Goal: Task Accomplishment & Management: Manage account settings

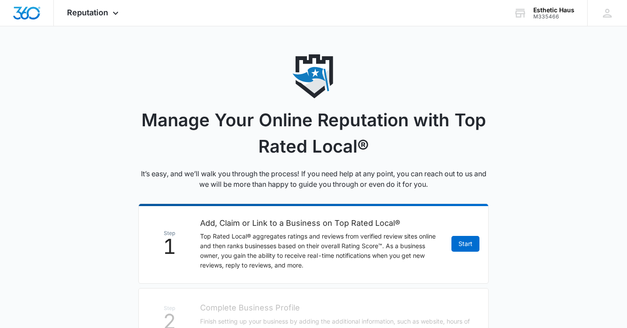
scroll to position [3, 0]
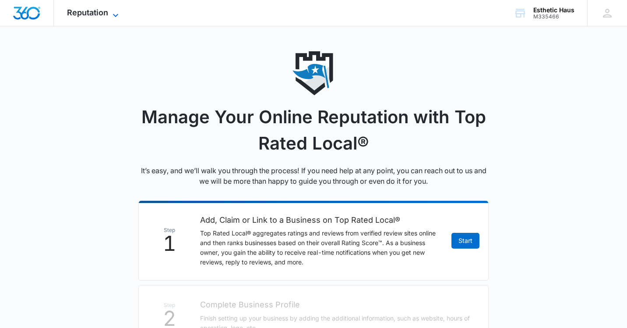
click at [98, 14] on span "Reputation" at bounding box center [87, 12] width 41 height 9
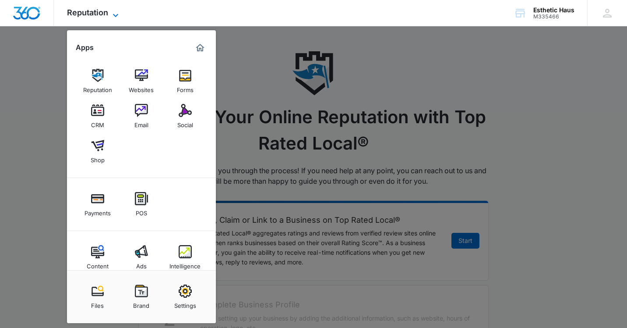
click at [113, 11] on icon at bounding box center [115, 15] width 11 height 11
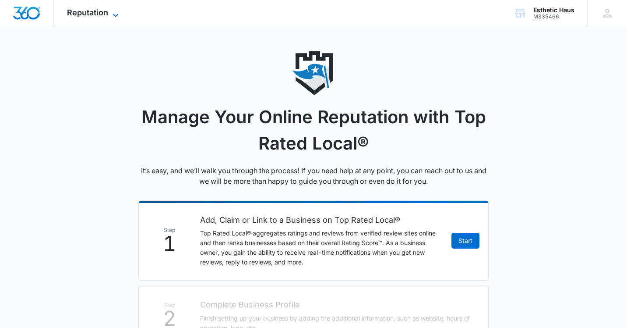
click at [113, 11] on icon at bounding box center [115, 15] width 11 height 11
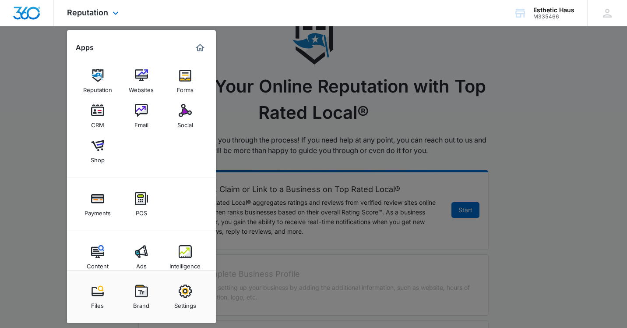
scroll to position [39, 0]
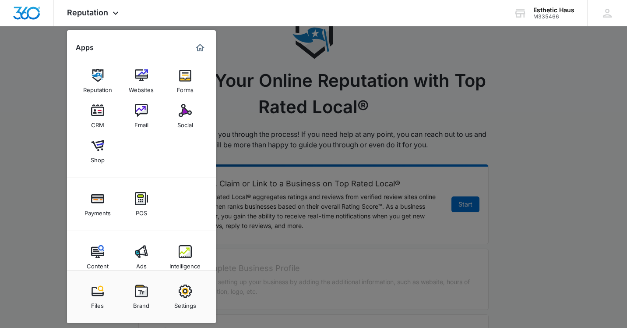
click at [186, 292] on img at bounding box center [185, 290] width 13 height 13
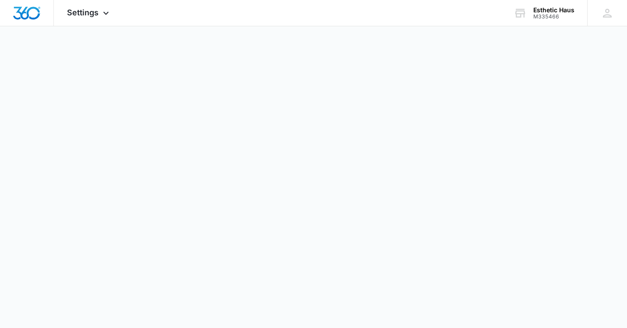
select select "22"
select select "US"
select select "America/[GEOGRAPHIC_DATA]"
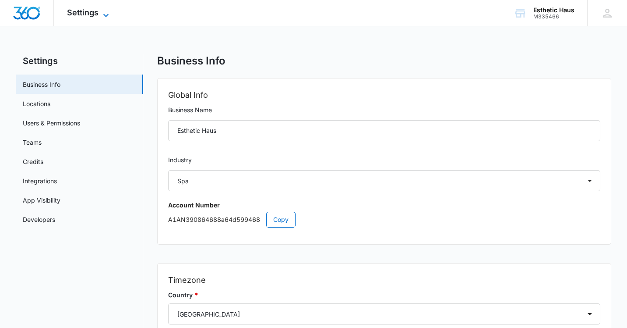
click at [93, 13] on span "Settings" at bounding box center [83, 12] width 32 height 9
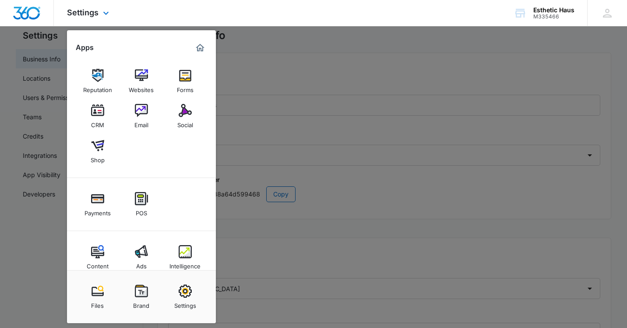
scroll to position [27, 0]
click at [99, 82] on div "Reputation" at bounding box center [97, 87] width 29 height 11
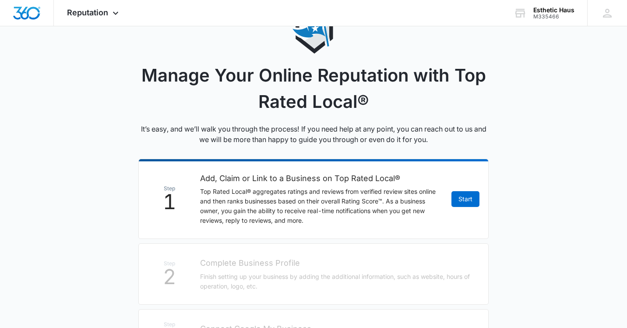
scroll to position [209, 0]
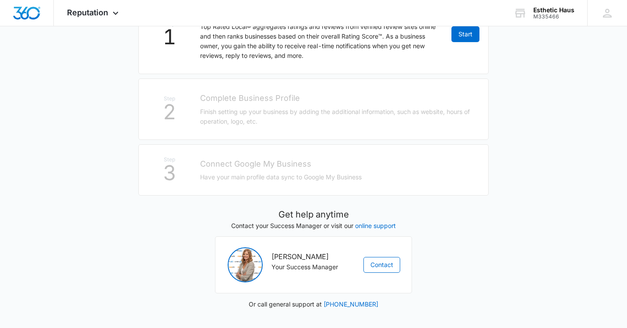
click at [261, 157] on li "Step 3 Connect Google My Business Have your main profile data sync to Google My…" at bounding box center [313, 169] width 350 height 51
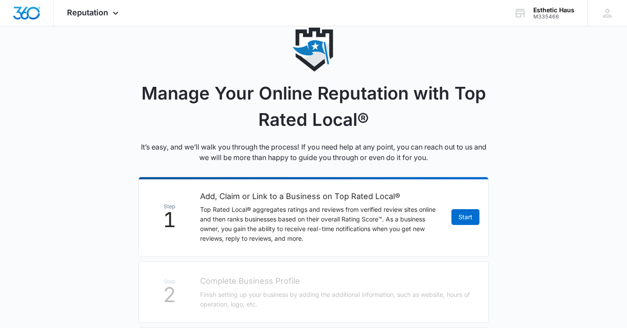
scroll to position [0, 0]
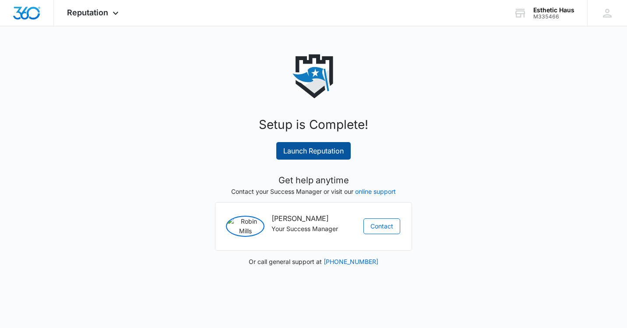
click at [299, 152] on link "Launch Reputation" at bounding box center [313, 151] width 74 height 18
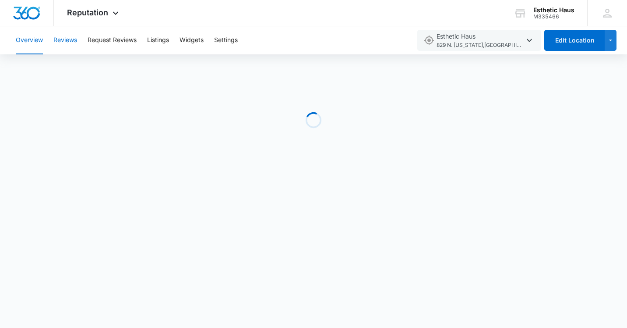
click at [68, 42] on button "Reviews" at bounding box center [65, 40] width 24 height 28
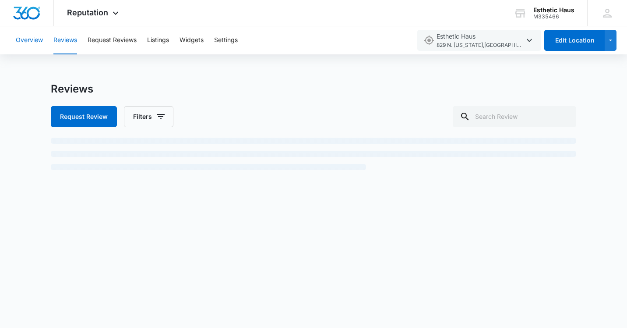
click at [32, 38] on button "Overview" at bounding box center [29, 40] width 27 height 28
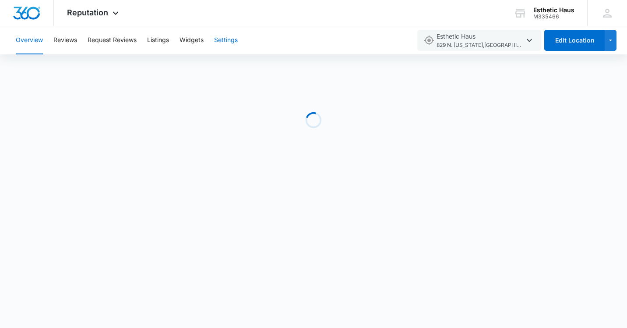
click at [230, 41] on button "Settings" at bounding box center [226, 40] width 24 height 28
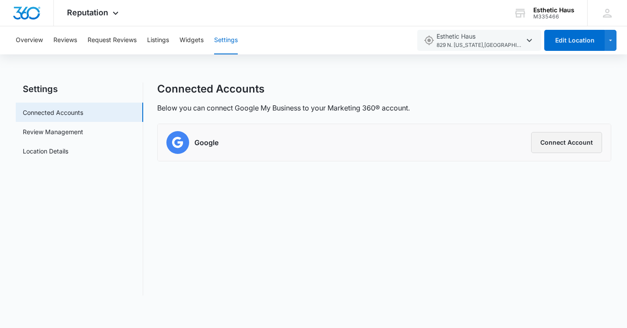
click at [553, 145] on button "Connect Account" at bounding box center [566, 142] width 71 height 21
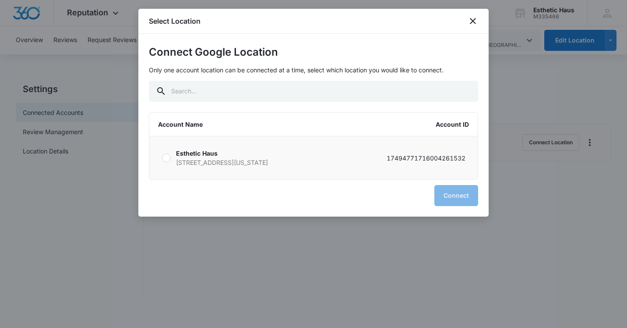
click at [168, 156] on div at bounding box center [166, 157] width 9 height 9
click at [162, 158] on input "Esthetic Haus 829 N. California Chicago IL 60622 17494771716004261532" at bounding box center [162, 158] width 0 height 0
radio input "true"
click at [446, 198] on button "Connect" at bounding box center [457, 195] width 44 height 21
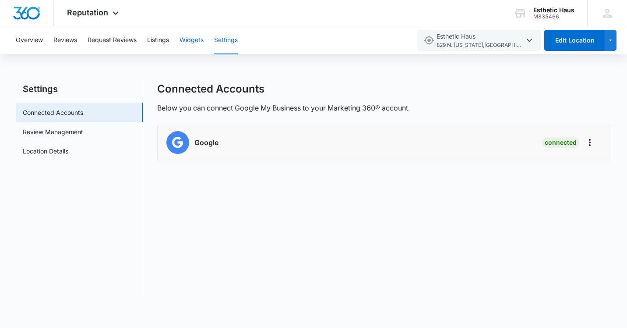
click at [192, 46] on button "Widgets" at bounding box center [192, 40] width 24 height 28
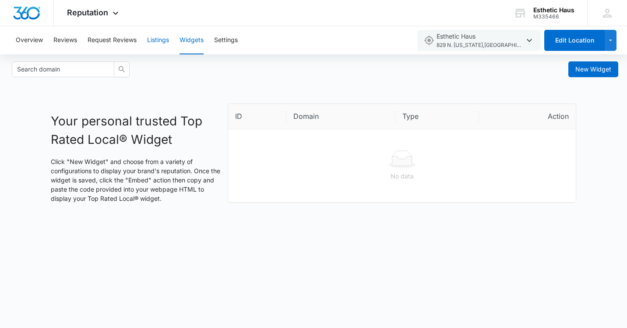
click at [162, 41] on button "Listings" at bounding box center [158, 40] width 22 height 28
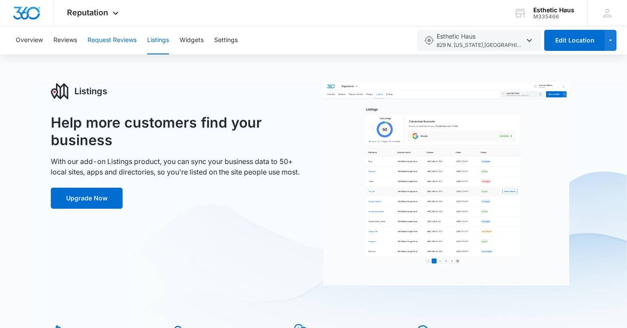
click at [120, 38] on button "Request Reviews" at bounding box center [112, 40] width 49 height 28
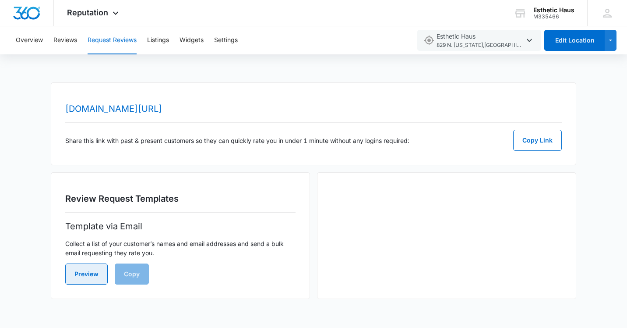
click at [92, 272] on button "Preview" at bounding box center [86, 273] width 42 height 21
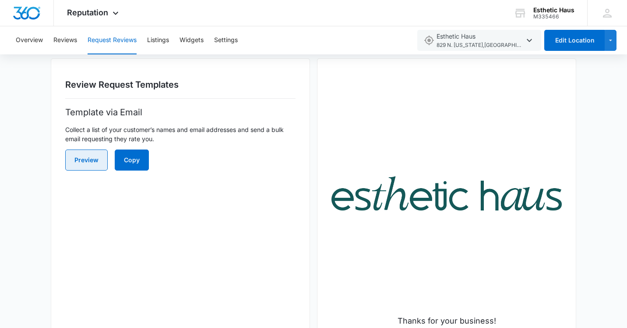
scroll to position [116, 0]
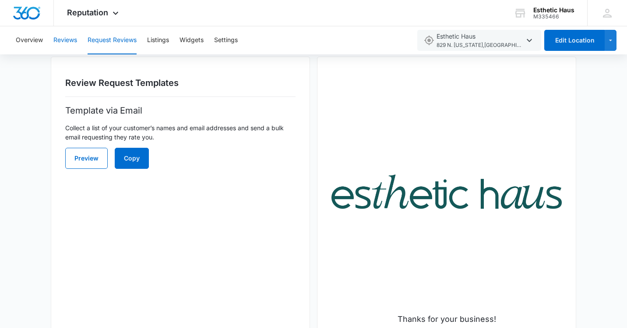
click at [66, 37] on button "Reviews" at bounding box center [65, 40] width 24 height 28
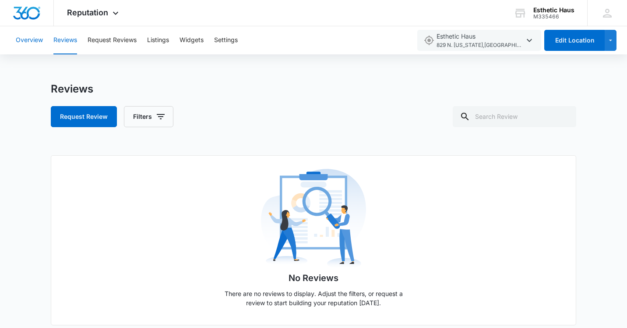
click at [34, 40] on button "Overview" at bounding box center [29, 40] width 27 height 28
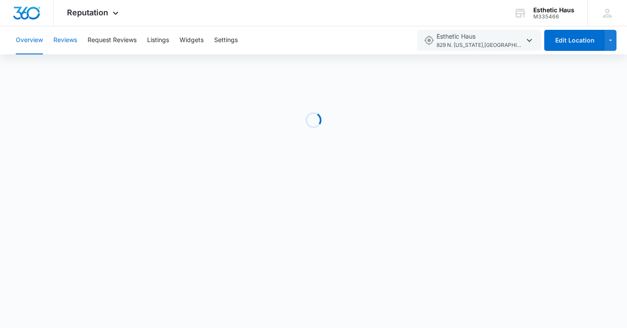
click at [68, 37] on button "Reviews" at bounding box center [65, 40] width 24 height 28
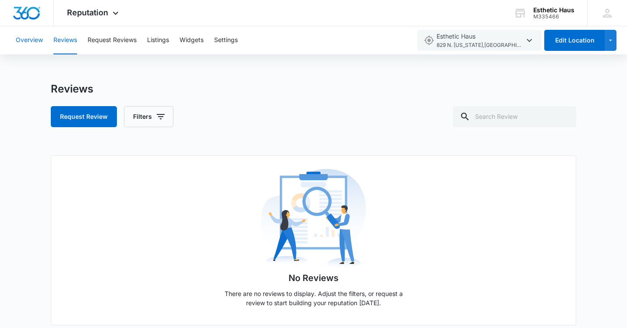
click at [34, 38] on button "Overview" at bounding box center [29, 40] width 27 height 28
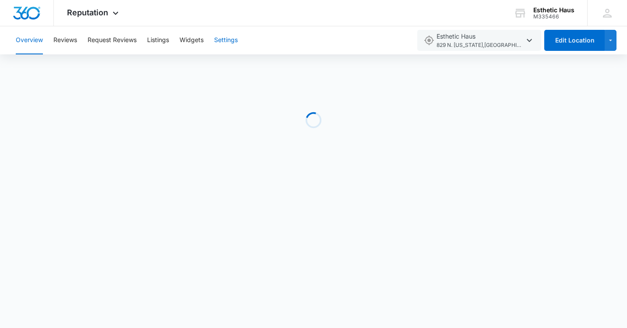
click at [223, 40] on button "Settings" at bounding box center [226, 40] width 24 height 28
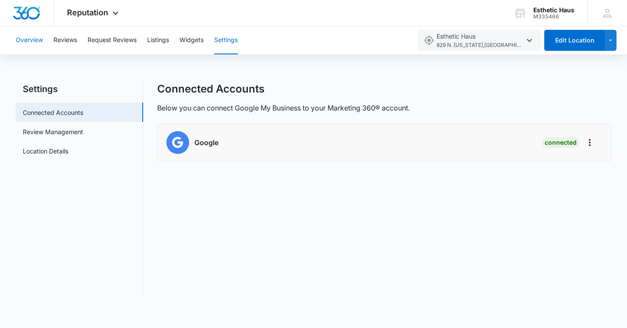
click at [33, 41] on button "Overview" at bounding box center [29, 40] width 27 height 28
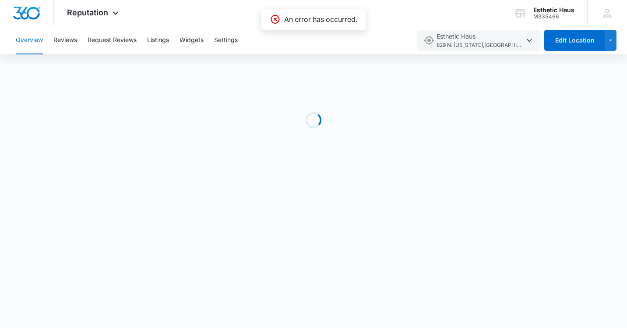
click at [33, 40] on button "Overview" at bounding box center [29, 40] width 27 height 28
click at [62, 37] on button "Reviews" at bounding box center [65, 40] width 24 height 28
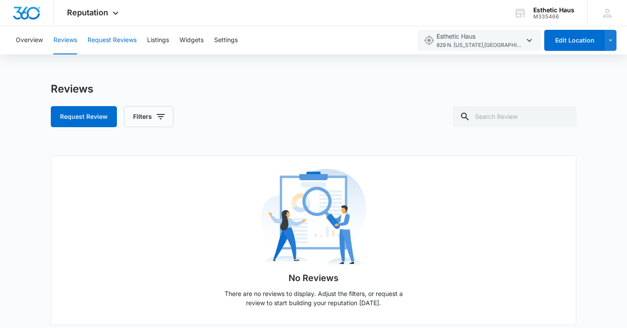
click at [114, 40] on button "Request Reviews" at bounding box center [112, 40] width 49 height 28
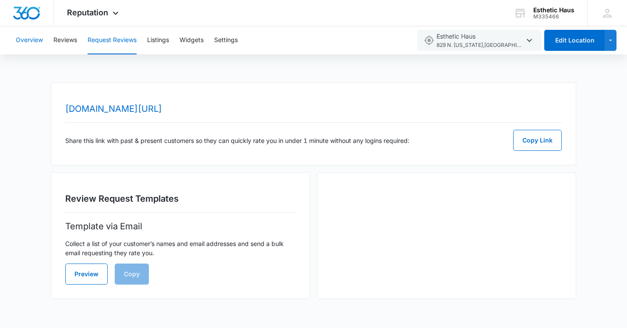
click at [39, 44] on button "Overview" at bounding box center [29, 40] width 27 height 28
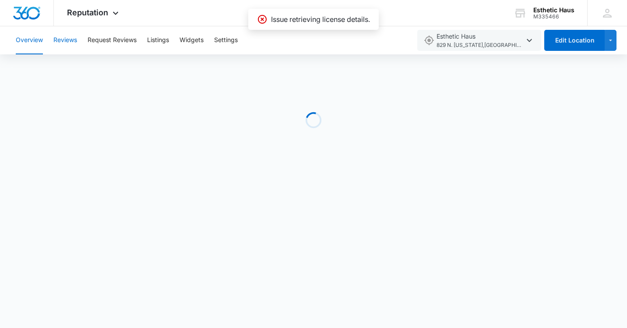
click at [72, 39] on button "Reviews" at bounding box center [65, 40] width 24 height 28
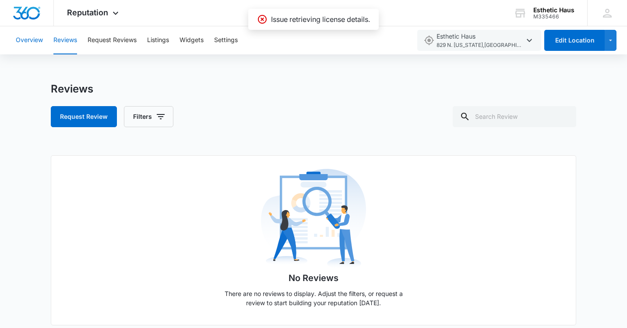
click at [32, 41] on button "Overview" at bounding box center [29, 40] width 27 height 28
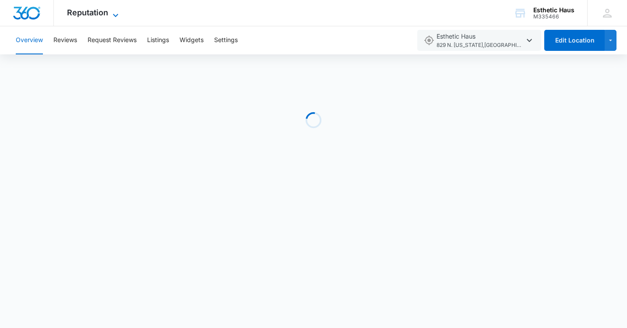
click at [100, 15] on span "Reputation" at bounding box center [87, 12] width 41 height 9
